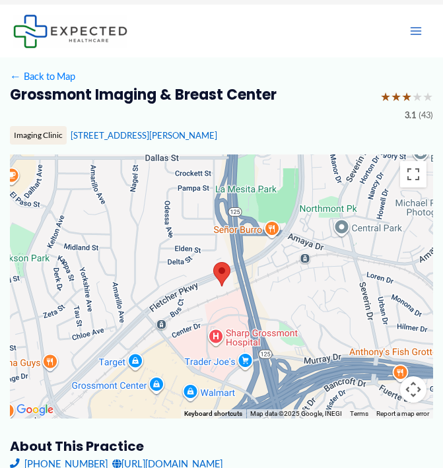
scroll to position [49, 0]
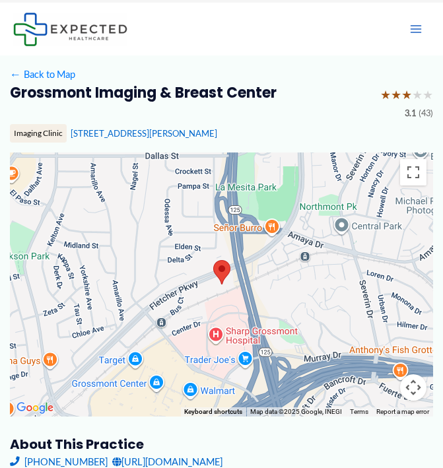
click at [213, 260] on area at bounding box center [213, 260] width 0 height 0
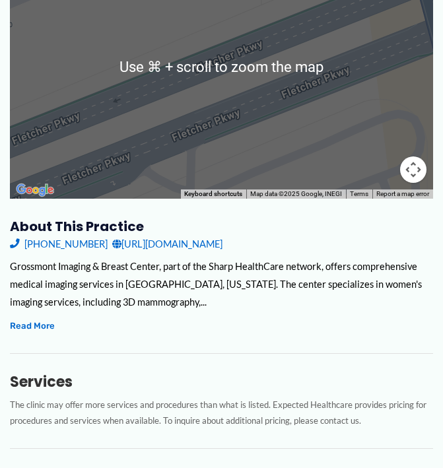
scroll to position [258, 0]
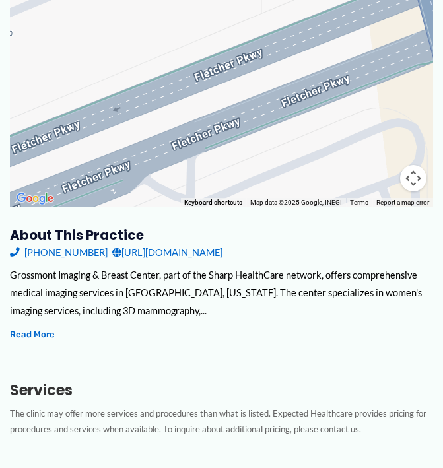
click at [406, 176] on button "Map camera controls" at bounding box center [413, 178] width 26 height 26
click at [410, 177] on button "Map camera controls" at bounding box center [413, 178] width 26 height 26
click at [316, 140] on button "Move left" at bounding box center [314, 145] width 26 height 26
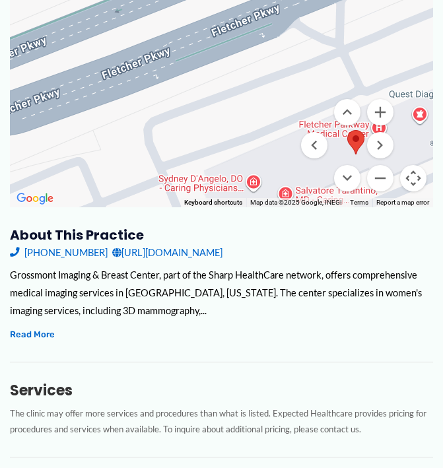
drag, startPoint x: 258, startPoint y: 115, endPoint x: 196, endPoint y: -44, distance: 171.1
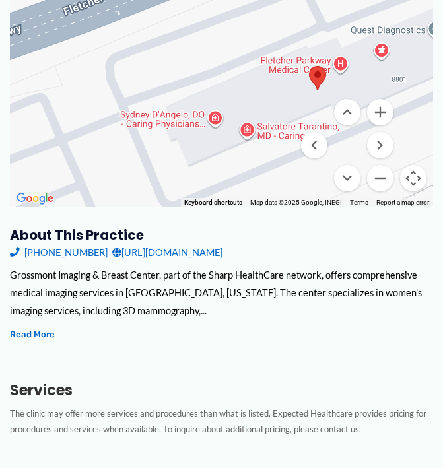
drag, startPoint x: 223, startPoint y: 67, endPoint x: 182, endPoint y: 3, distance: 76.6
click at [182, 3] on div at bounding box center [222, 75] width 424 height 264
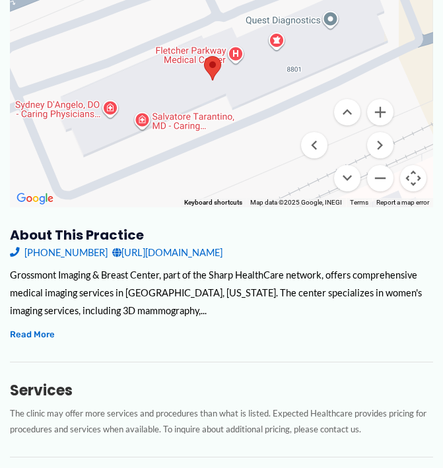
drag, startPoint x: 246, startPoint y: 81, endPoint x: 139, endPoint y: 71, distance: 107.5
click at [139, 71] on div at bounding box center [222, 75] width 424 height 264
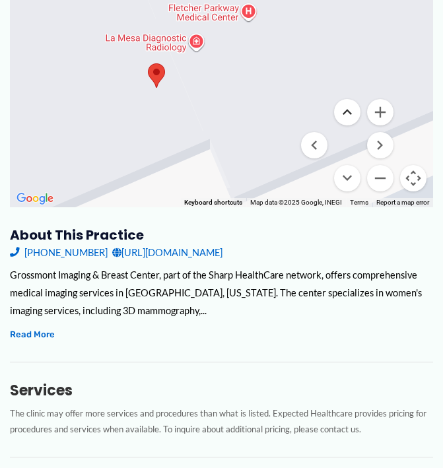
drag, startPoint x: 244, startPoint y: 69, endPoint x: 342, endPoint y: 108, distance: 105.0
click at [342, 108] on div "Use ⌘ + scroll to zoom the map Keyboard shortcuts Map Data Map data ©2025 Googl…" at bounding box center [222, 75] width 424 height 264
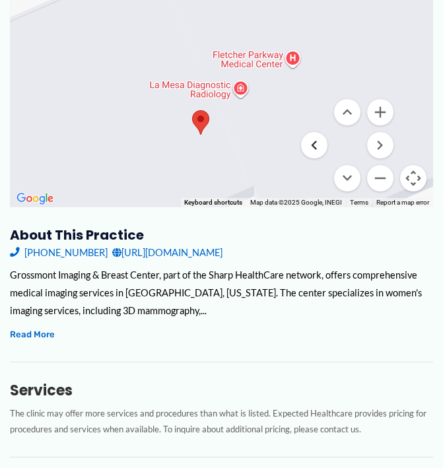
drag, startPoint x: 262, startPoint y: 97, endPoint x: 307, endPoint y: 144, distance: 64.9
click at [307, 144] on div "Use ⌘ + scroll to zoom the map Keyboard shortcuts Map Data Map data ©2025 Googl…" at bounding box center [222, 75] width 424 height 264
click at [192, 110] on area at bounding box center [192, 110] width 0 height 0
